Goal: Task Accomplishment & Management: Manage account settings

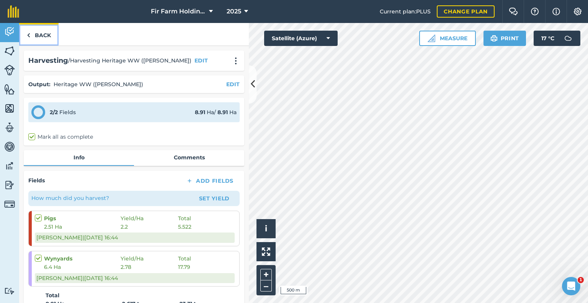
click at [41, 35] on link "Back" at bounding box center [38, 34] width 39 height 23
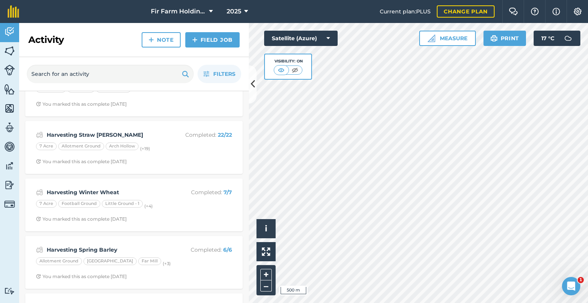
scroll to position [191, 0]
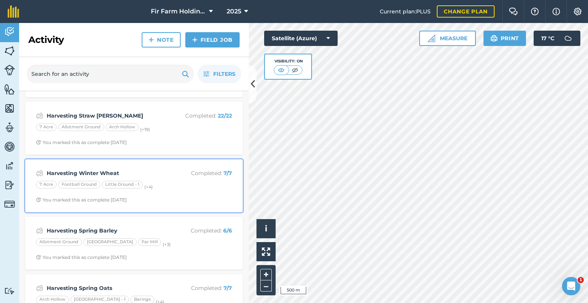
click at [145, 167] on div "Harvesting Winter Wheat Completed : 7 / 7 7 Acre Football Ground Little Ground …" at bounding box center [134, 186] width 208 height 44
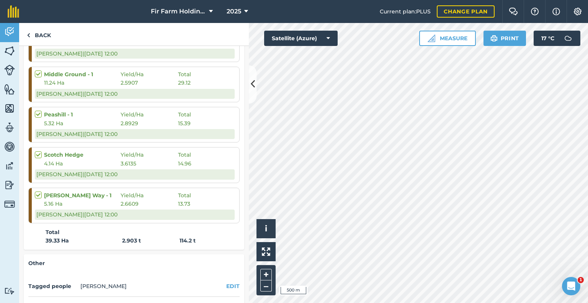
scroll to position [268, 0]
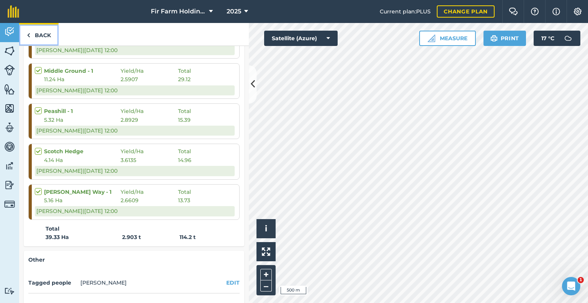
click at [34, 31] on link "Back" at bounding box center [38, 34] width 39 height 23
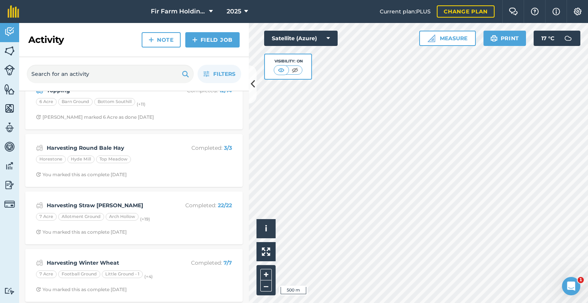
scroll to position [115, 0]
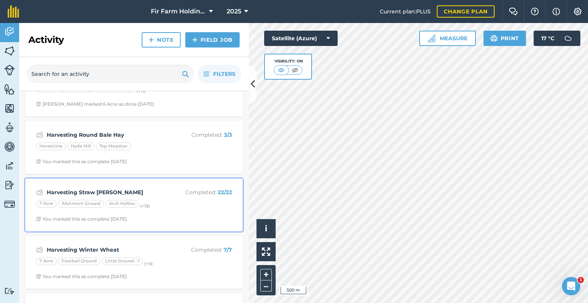
click at [139, 188] on strong "Harvesting Straw [PERSON_NAME]" at bounding box center [107, 192] width 121 height 8
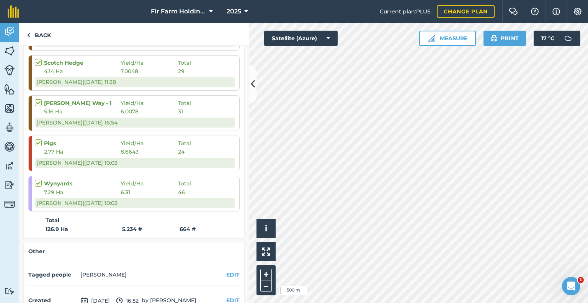
scroll to position [880, 0]
click at [33, 33] on link "Back" at bounding box center [38, 34] width 39 height 23
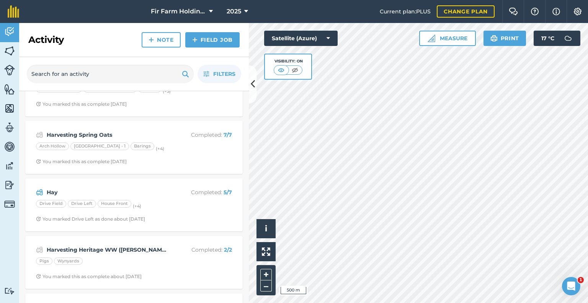
scroll to position [383, 0]
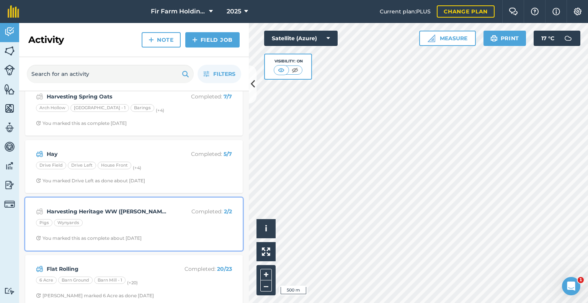
click at [141, 211] on strong "Harvesting Heritage WW ([PERSON_NAME])" at bounding box center [107, 211] width 121 height 8
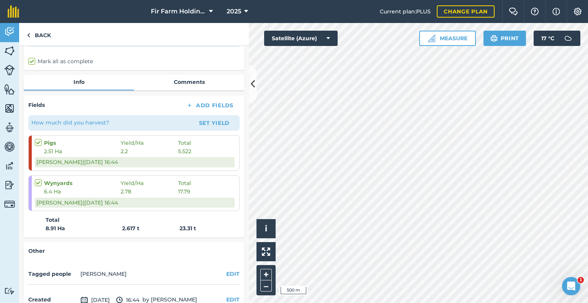
scroll to position [77, 0]
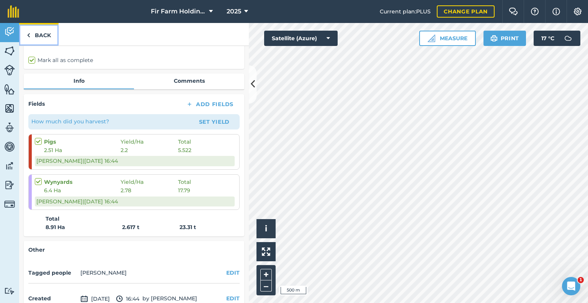
click at [31, 33] on link "Back" at bounding box center [38, 34] width 39 height 23
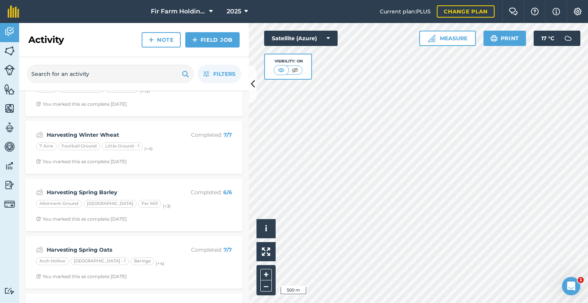
scroll to position [268, 0]
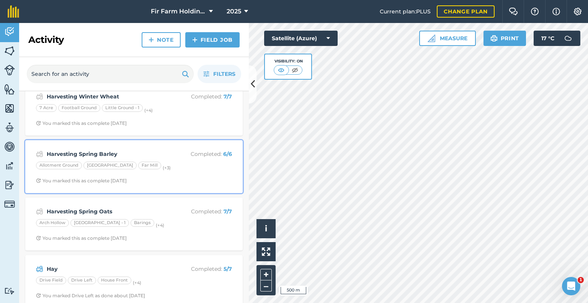
click at [113, 150] on strong "Harvesting Spring Barley" at bounding box center [107, 154] width 121 height 8
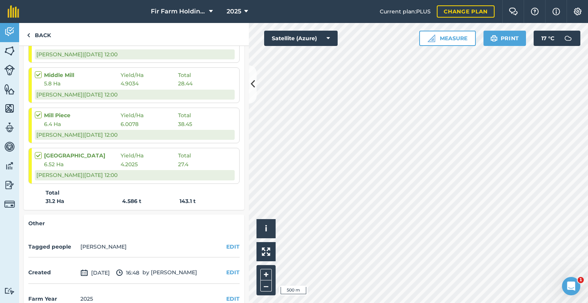
scroll to position [268, 0]
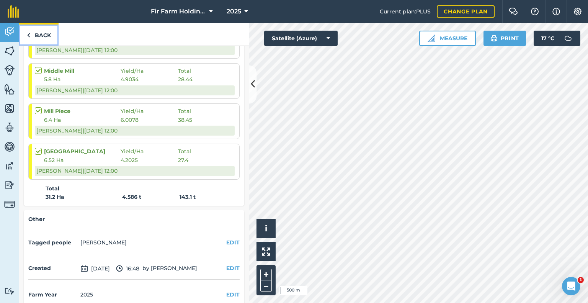
click at [46, 37] on link "Back" at bounding box center [38, 34] width 39 height 23
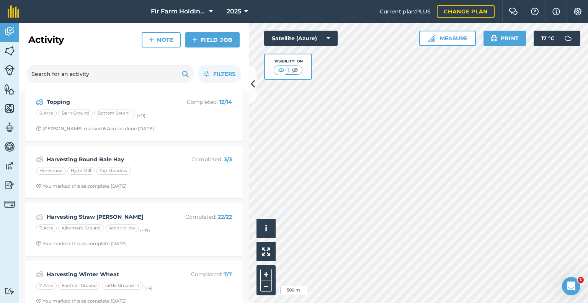
scroll to position [115, 0]
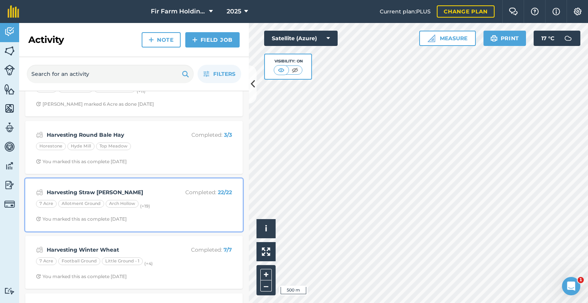
click at [126, 185] on div "Harvesting Straw [PERSON_NAME] Completed : 22 / 22 7 Acre Allotment Ground [GEO…" at bounding box center [134, 205] width 208 height 44
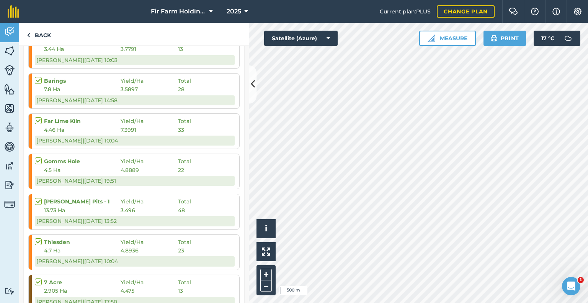
scroll to position [497, 0]
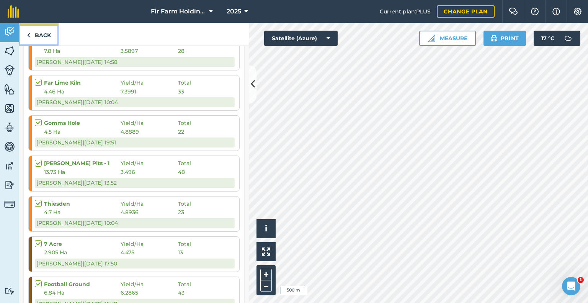
click at [38, 29] on link "Back" at bounding box center [38, 34] width 39 height 23
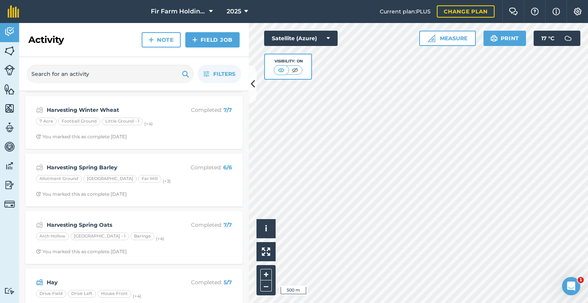
scroll to position [268, 0]
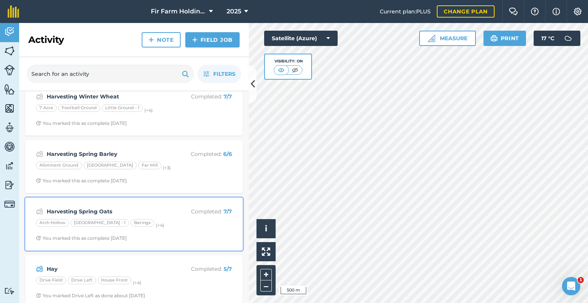
click at [136, 208] on strong "Harvesting Spring Oats" at bounding box center [107, 211] width 121 height 8
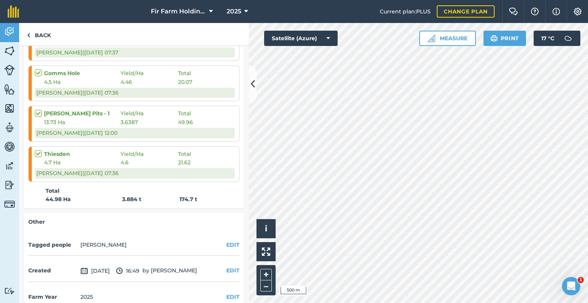
scroll to position [306, 0]
click at [46, 34] on link "Back" at bounding box center [38, 34] width 39 height 23
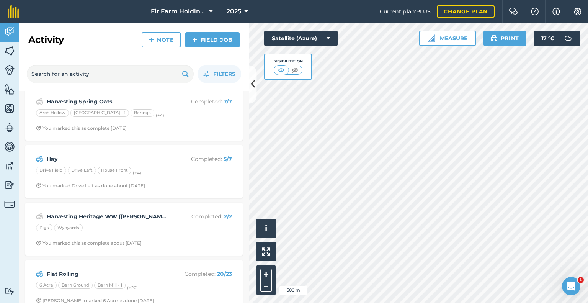
scroll to position [383, 0]
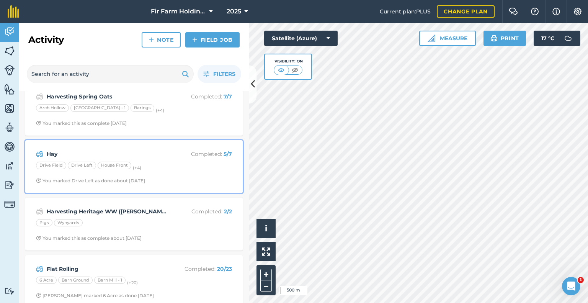
click at [129, 147] on div "Hay Completed : 5 / 7 Drive Field Drive Left House Front (+ 4 ) You marked Driv…" at bounding box center [134, 167] width 208 height 44
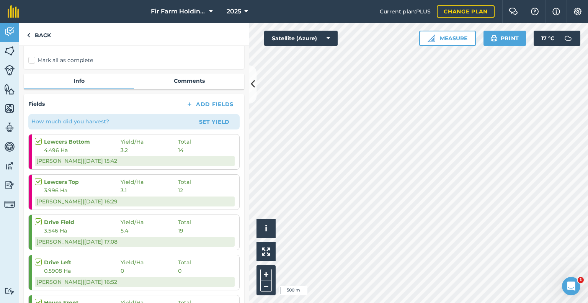
scroll to position [38, 0]
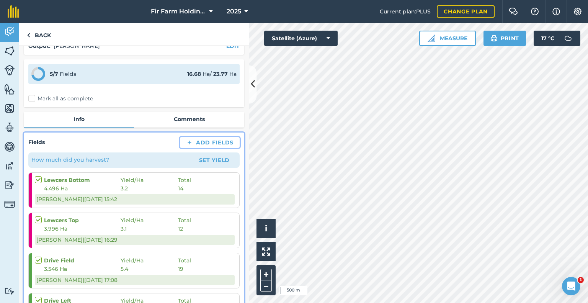
click at [199, 142] on button "Add Fields" at bounding box center [210, 142] width 60 height 11
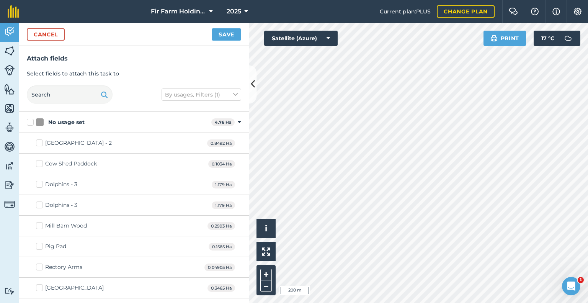
checkbox input "false"
click at [225, 37] on button "Save" at bounding box center [226, 34] width 29 height 12
checkbox input "true"
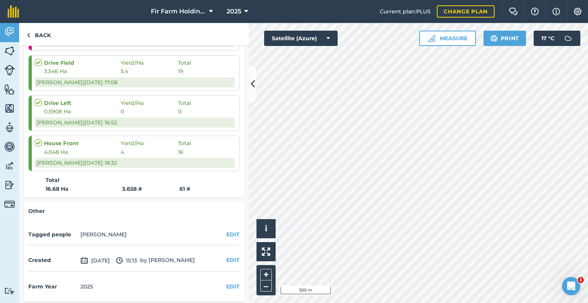
scroll to position [237, 0]
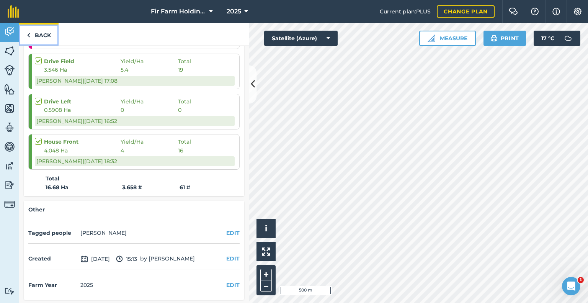
drag, startPoint x: 45, startPoint y: 38, endPoint x: 15, endPoint y: 38, distance: 29.5
click at [45, 38] on link "Back" at bounding box center [38, 34] width 39 height 23
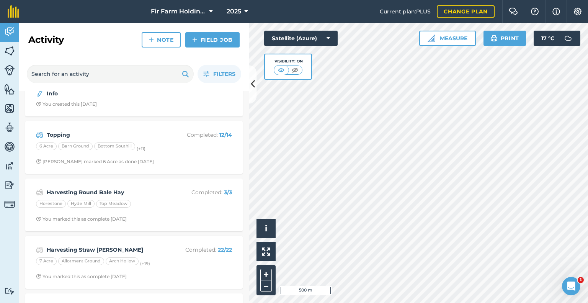
scroll to position [153, 0]
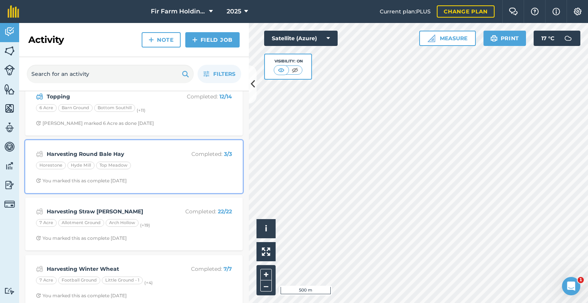
click at [133, 151] on strong "Harvesting Round Bale Hay" at bounding box center [107, 154] width 121 height 8
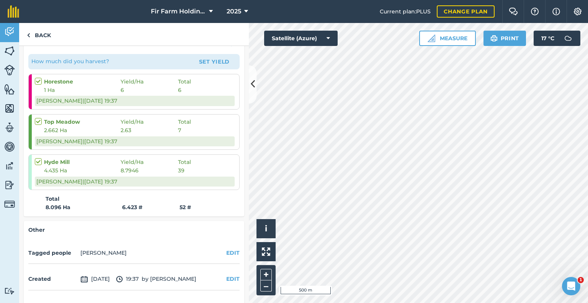
scroll to position [153, 0]
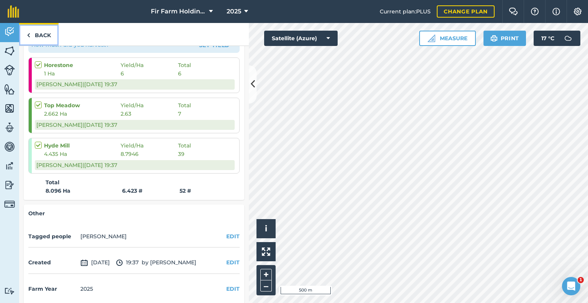
drag, startPoint x: 41, startPoint y: 35, endPoint x: 7, endPoint y: 10, distance: 42.2
click at [41, 35] on link "Back" at bounding box center [38, 34] width 39 height 23
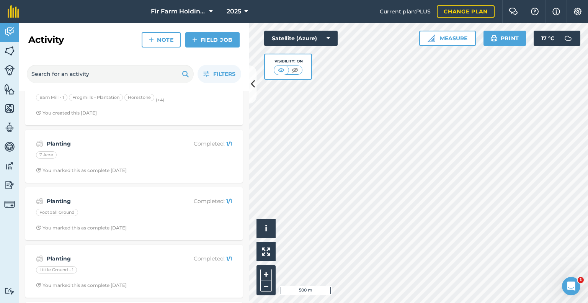
scroll to position [574, 0]
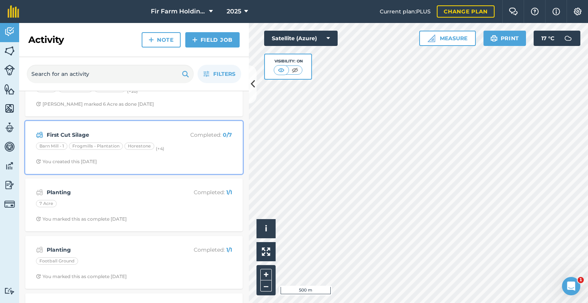
click at [141, 132] on strong "First Cut Silage" at bounding box center [107, 134] width 121 height 8
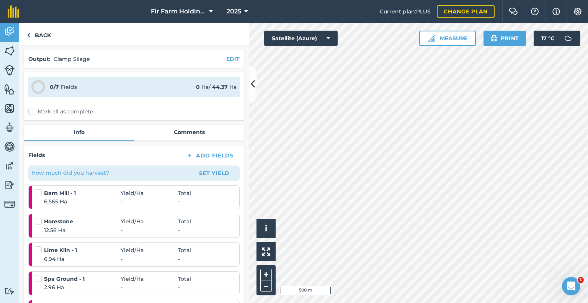
scroll to position [38, 0]
